Goal: Check status: Check status

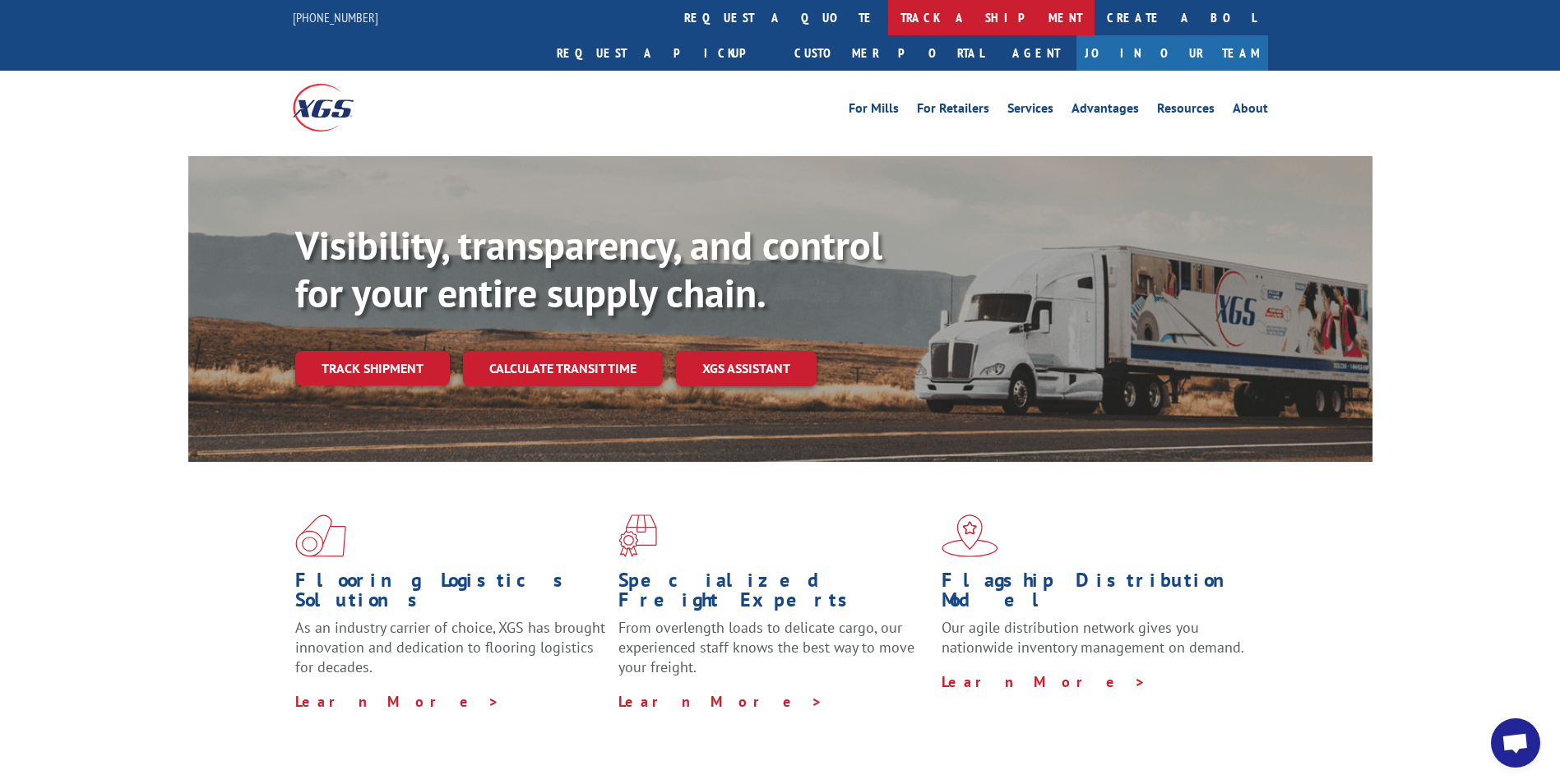
click at [888, 21] on link "track a shipment" at bounding box center [991, 17] width 207 height 35
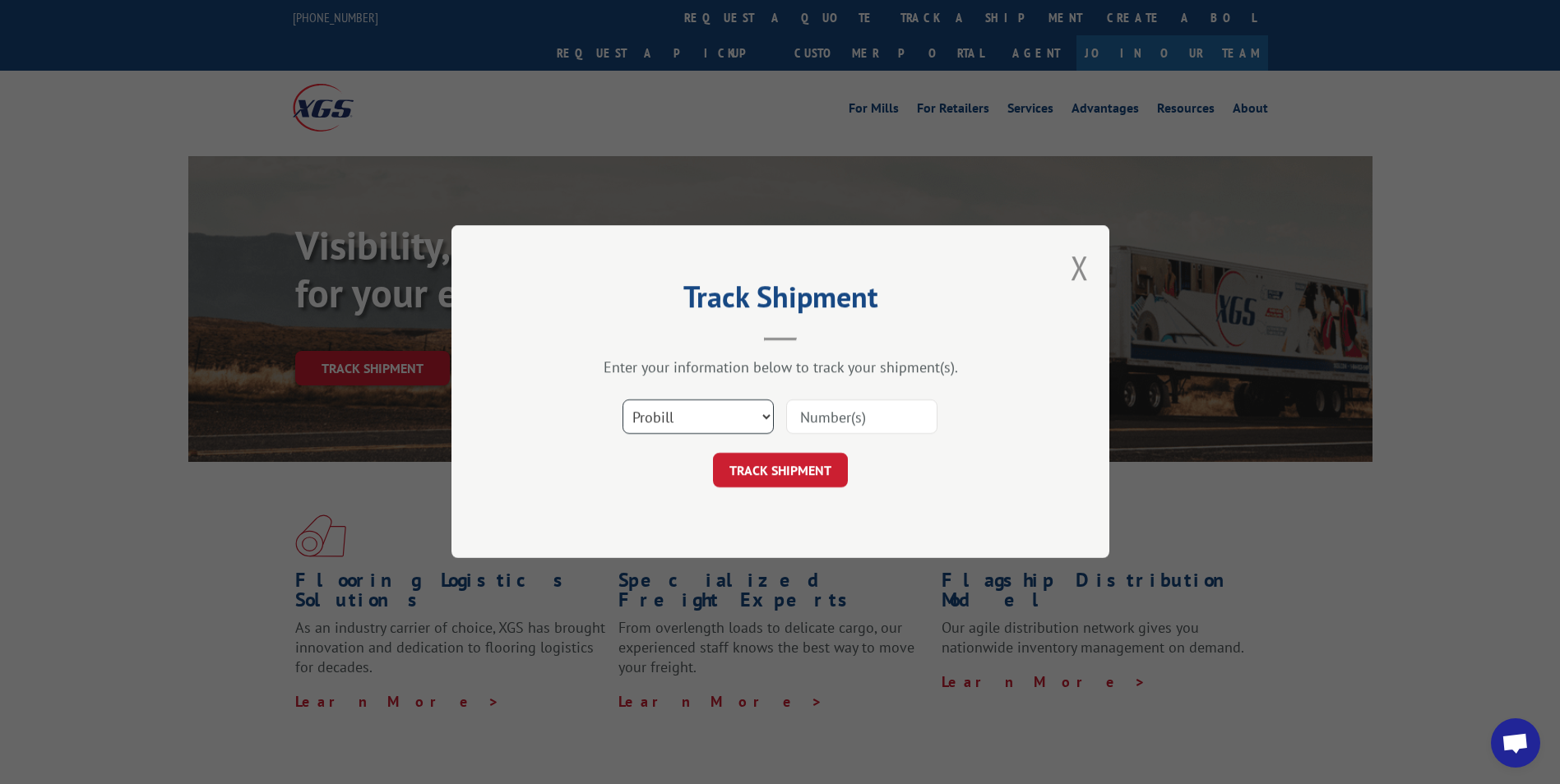
click at [765, 412] on select "Select category... Probill BOL PO" at bounding box center [698, 417] width 151 height 35
select select "bol"
click at [622, 400] on select "Select category... Probill BOL PO" at bounding box center [698, 417] width 151 height 35
click at [843, 406] on input at bounding box center [862, 417] width 151 height 35
type input "6100054345"
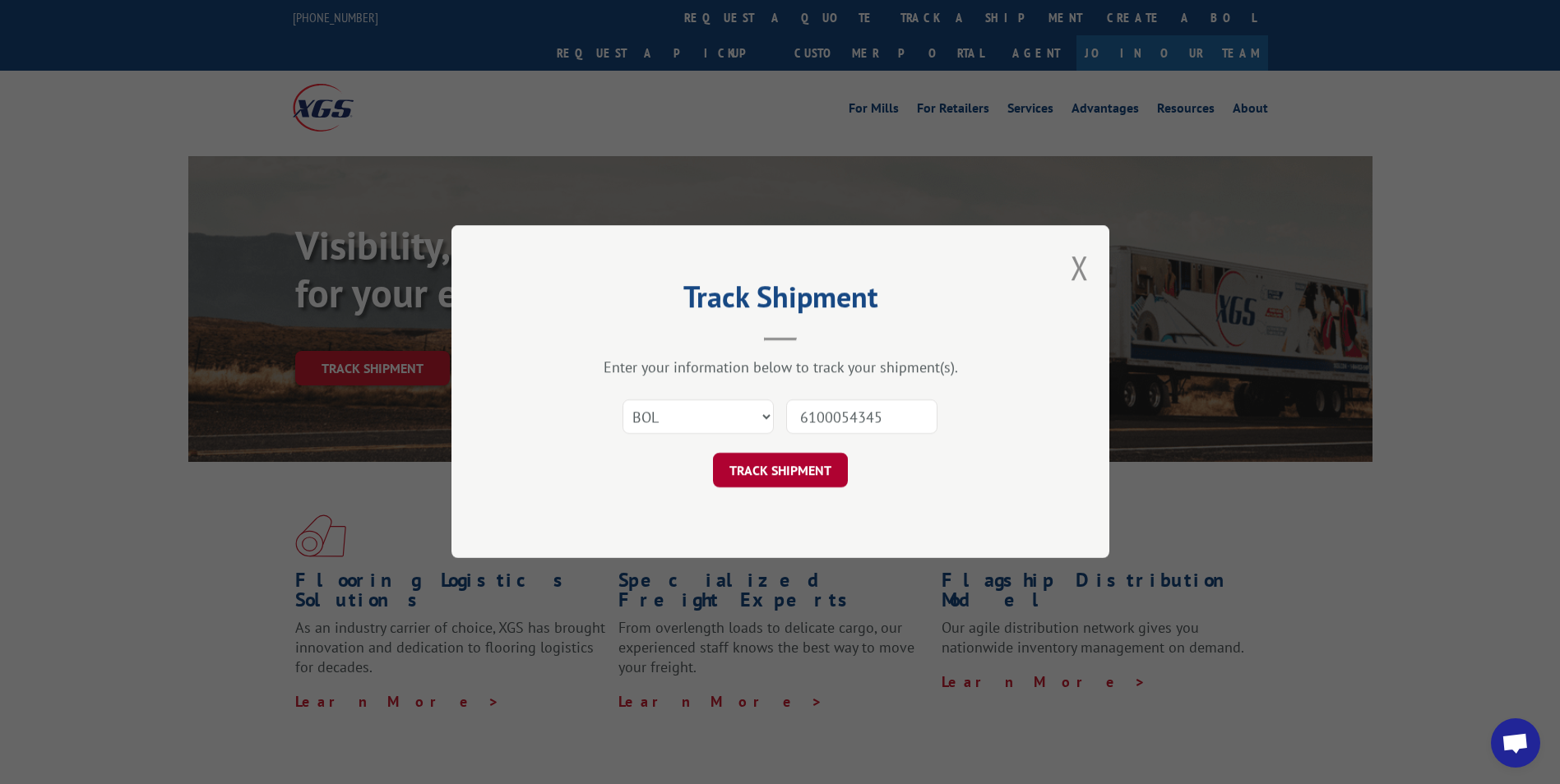
click at [786, 466] on button "TRACK SHIPMENT" at bounding box center [780, 471] width 135 height 35
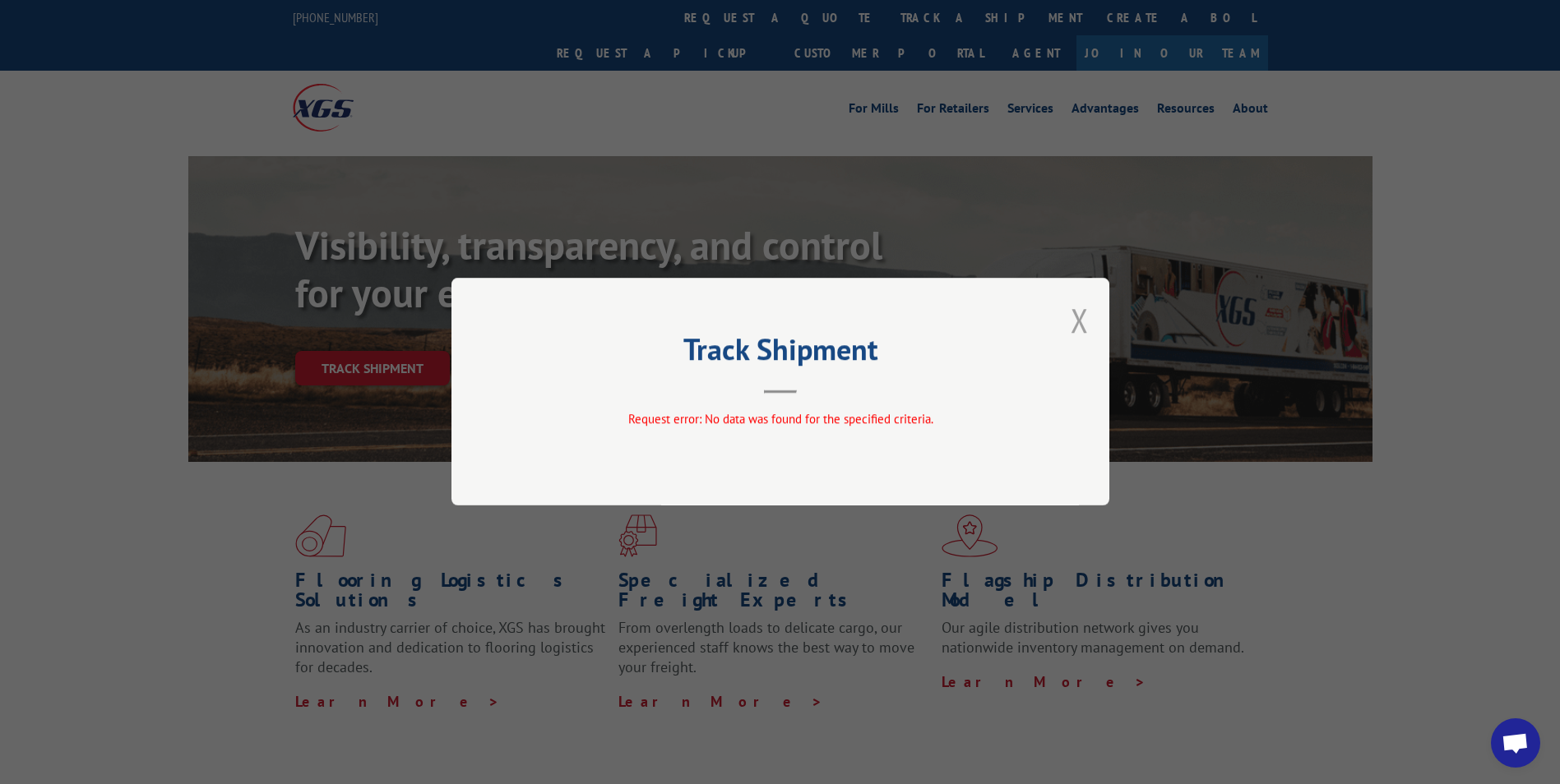
click at [1079, 312] on button "Close modal" at bounding box center [1079, 319] width 18 height 44
